Goal: Transaction & Acquisition: Purchase product/service

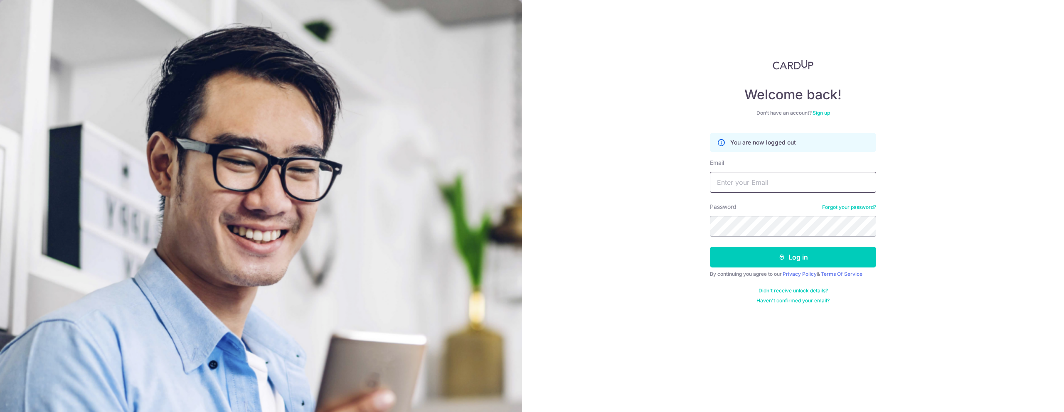
click at [766, 185] on input "Email" at bounding box center [793, 182] width 166 height 21
type input "joshua@vroom.com.sg"
click at [799, 253] on button "Log in" at bounding box center [793, 257] width 166 height 21
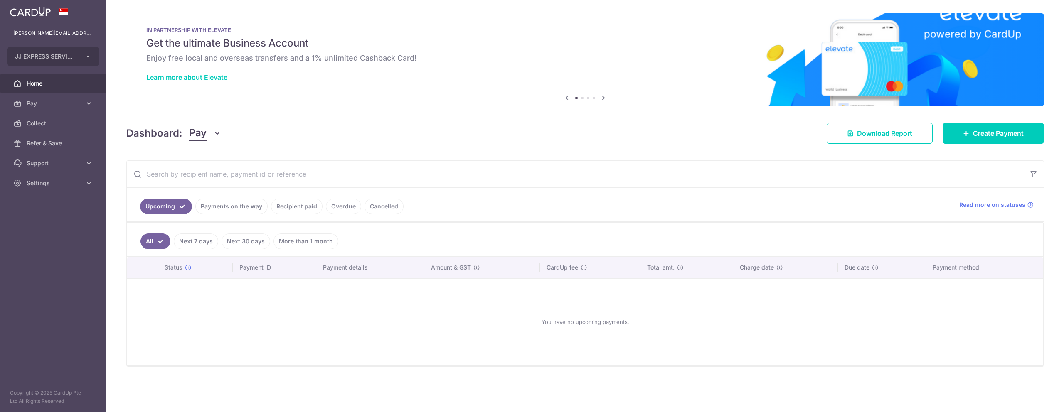
click at [976, 120] on div "Dashboard: Pay Pay Collect Download Report Create Payment" at bounding box center [585, 132] width 918 height 24
click at [976, 126] on link "Create Payment" at bounding box center [993, 133] width 101 height 21
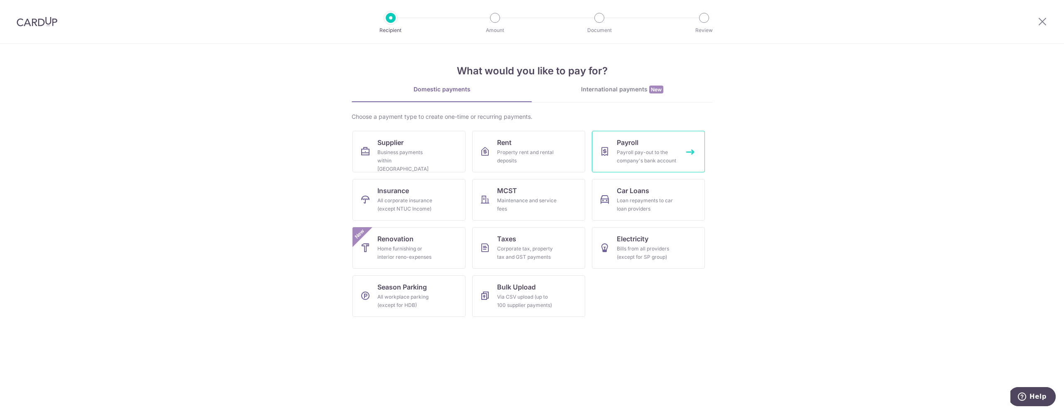
click at [606, 151] on icon at bounding box center [605, 152] width 10 height 10
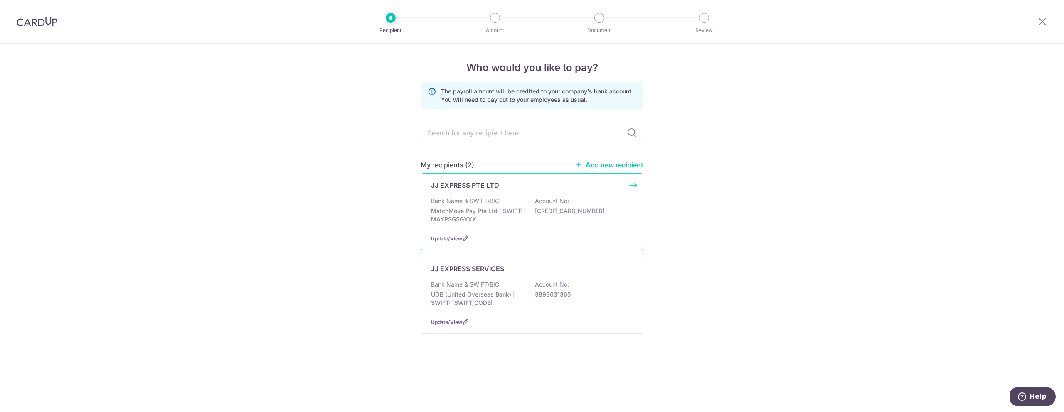
click at [474, 207] on p "MatchMove Pay Pte Ltd | SWIFT: MAYPSGSGXXX" at bounding box center [477, 215] width 93 height 17
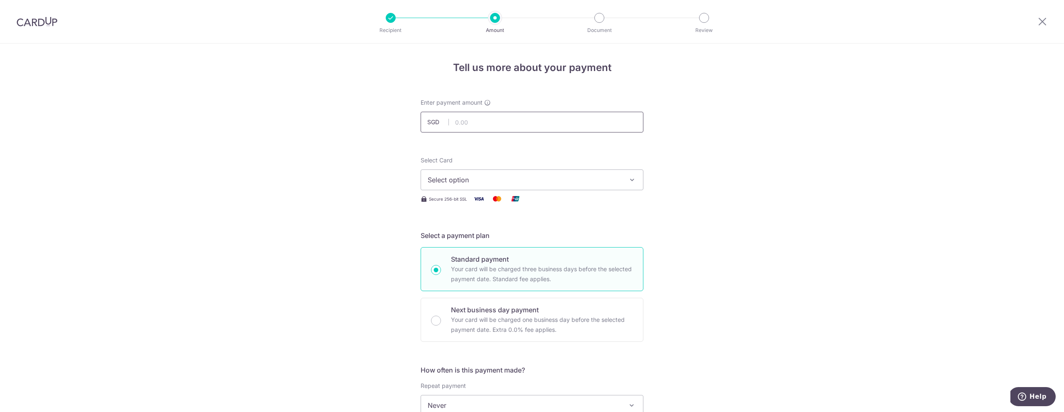
click at [463, 117] on input "text" at bounding box center [532, 122] width 223 height 21
type input "50,000.00"
click at [461, 182] on span "Select option" at bounding box center [525, 180] width 194 height 10
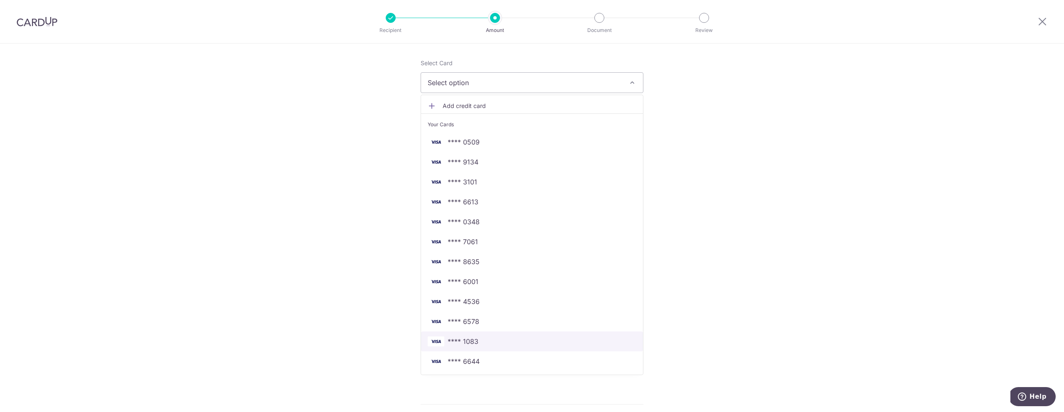
scroll to position [111, 0]
click at [486, 330] on span "**** 1083" at bounding box center [532, 328] width 209 height 10
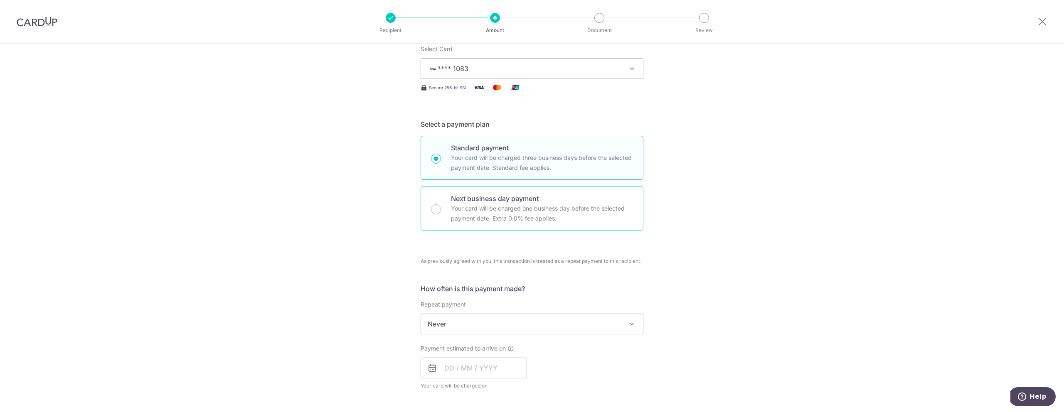
click at [507, 213] on p "Your card will be charged one business day before the selected payment date. Ex…" at bounding box center [542, 214] width 182 height 20
click at [441, 213] on input "Next business day payment Your card will be charged one business day before the…" at bounding box center [436, 210] width 10 height 10
radio input "false"
radio input "true"
click at [487, 373] on input "text" at bounding box center [474, 368] width 106 height 21
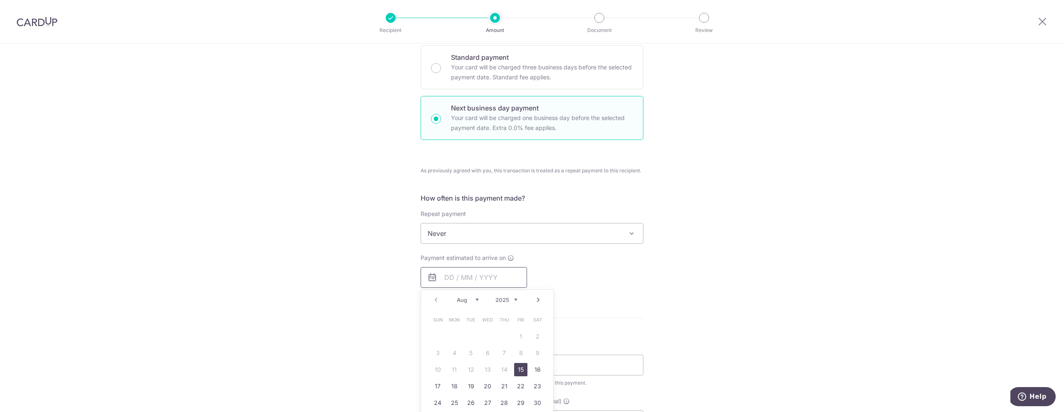
scroll to position [203, 0]
click at [520, 367] on link "15" at bounding box center [520, 368] width 13 height 13
type input "[DATE]"
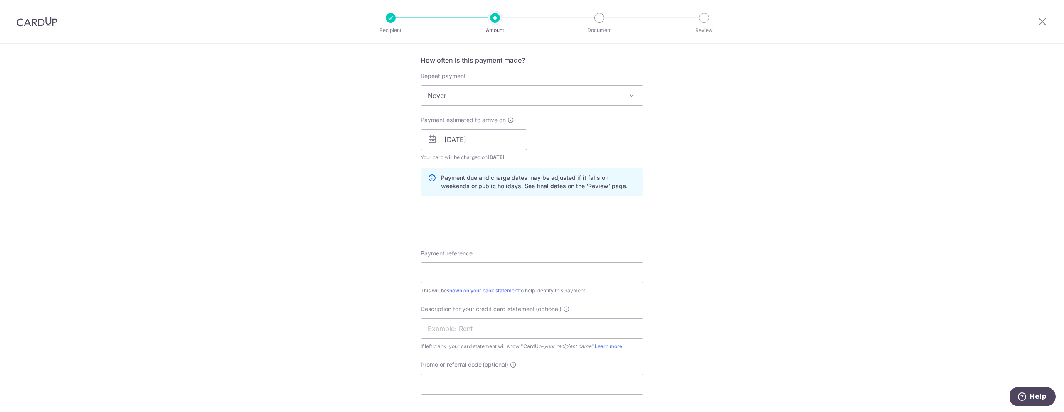
scroll to position [341, 0]
click at [440, 279] on input "Payment reference" at bounding box center [532, 272] width 223 height 21
type input "4"
drag, startPoint x: 497, startPoint y: 274, endPoint x: 360, endPoint y: 259, distance: 137.5
click at [360, 259] on div "Tell us more about your payment Enter payment amount SGD 50,000.00 50000.00 Sel…" at bounding box center [532, 155] width 1064 height 904
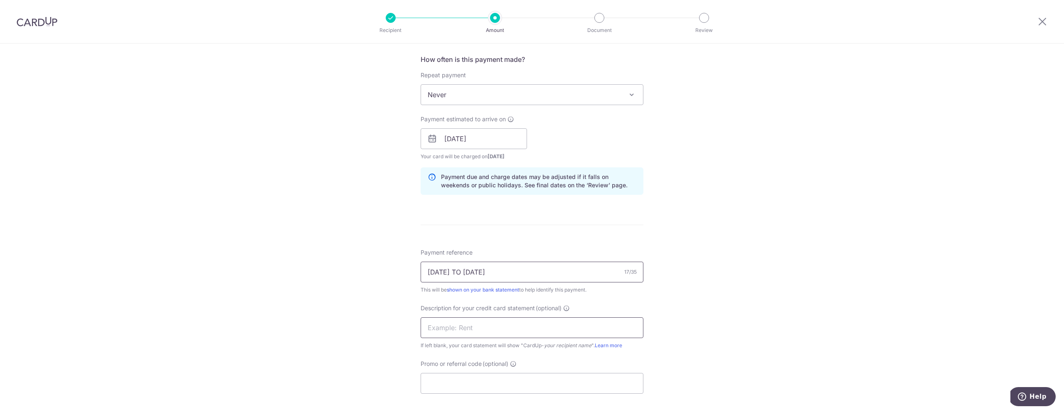
type input "[DATE] TO [DATE]"
click at [471, 331] on input "text" at bounding box center [532, 328] width 223 height 21
paste input "11 TO 17 AUG 20"
type input "11 TO 17 AUG 20"
click at [463, 382] on input "Promo or referral code (optional)" at bounding box center [532, 383] width 223 height 21
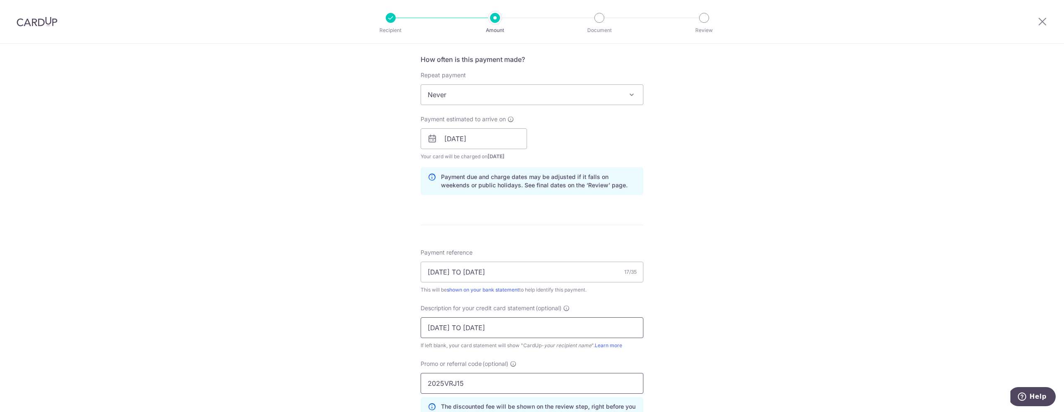
type input "2025VRJ15"
click at [503, 330] on input "11 TO 17 AUG 20" at bounding box center [532, 328] width 223 height 21
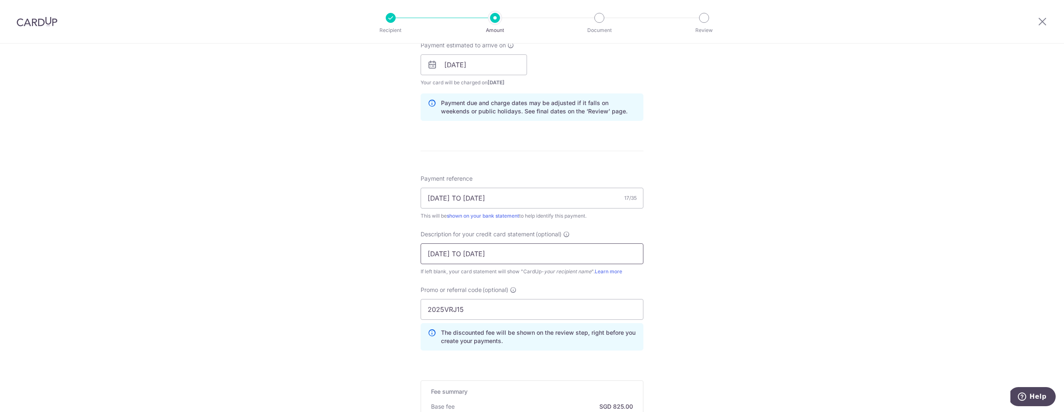
scroll to position [510, 0]
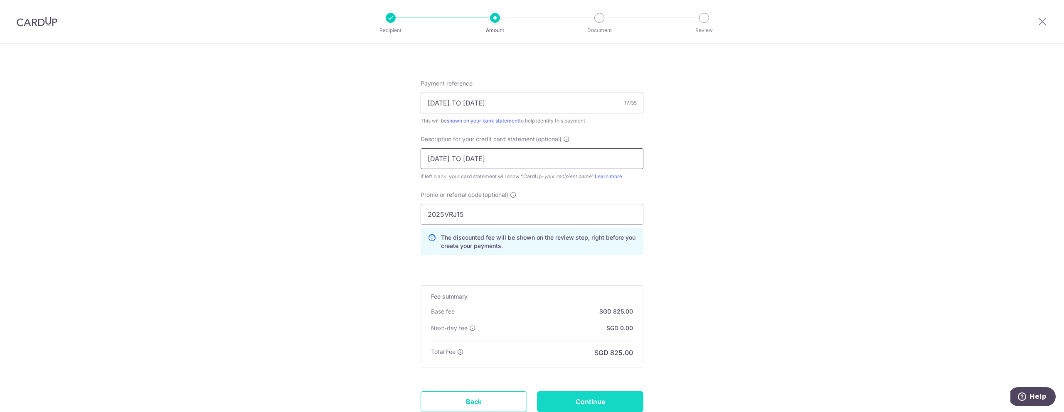
type input "11 TO 17 AUG 25"
click at [582, 396] on input "Continue" at bounding box center [590, 402] width 106 height 21
type input "Create Schedule"
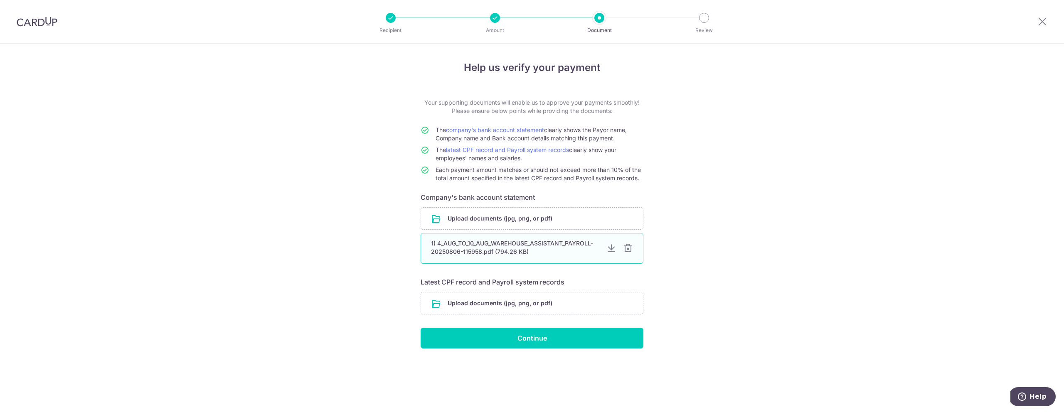
click at [629, 249] on div at bounding box center [628, 249] width 10 height 10
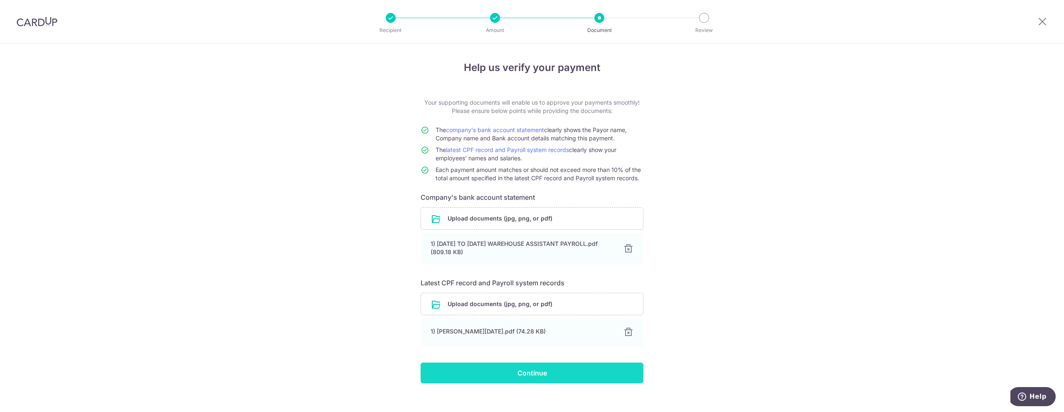
click at [550, 376] on input "Continue" at bounding box center [532, 373] width 223 height 21
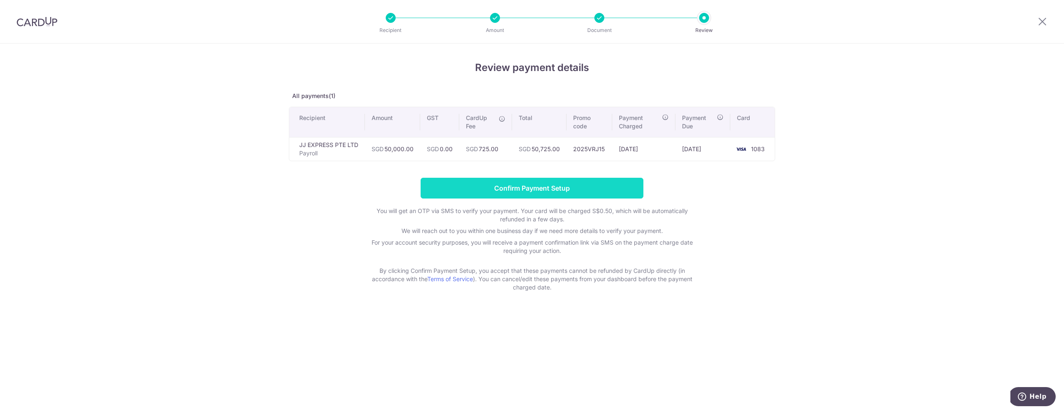
click at [518, 192] on input "Confirm Payment Setup" at bounding box center [532, 188] width 223 height 21
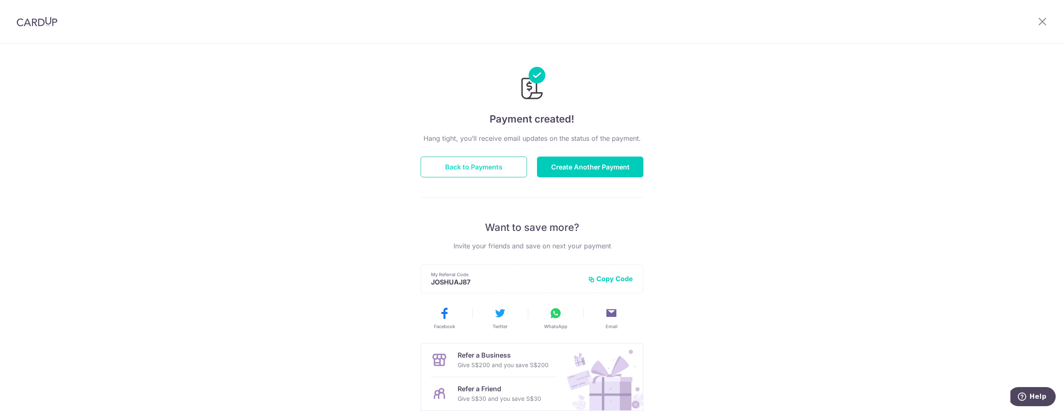
click at [507, 169] on button "Back to Payments" at bounding box center [474, 167] width 106 height 21
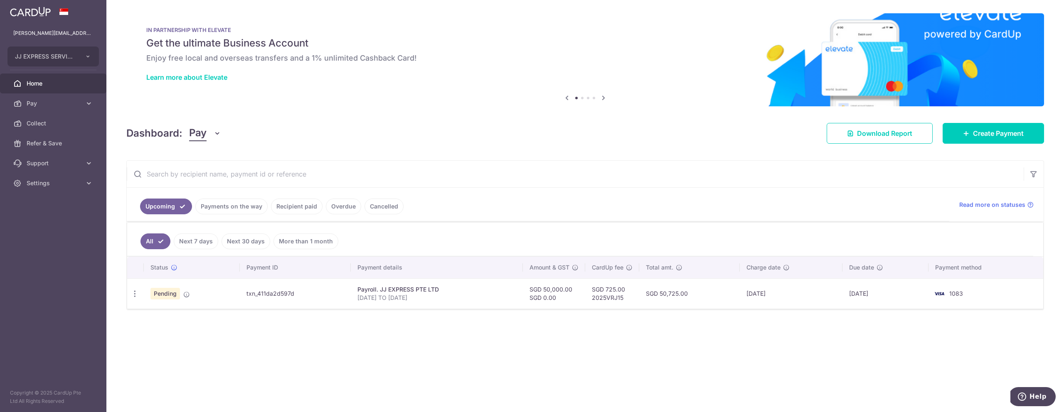
drag, startPoint x: 246, startPoint y: 293, endPoint x: 293, endPoint y: 295, distance: 46.6
click at [293, 295] on td "txn_411da2d597d" at bounding box center [295, 293] width 111 height 30
copy td "txn_411da2d597d"
